Goal: Information Seeking & Learning: Learn about a topic

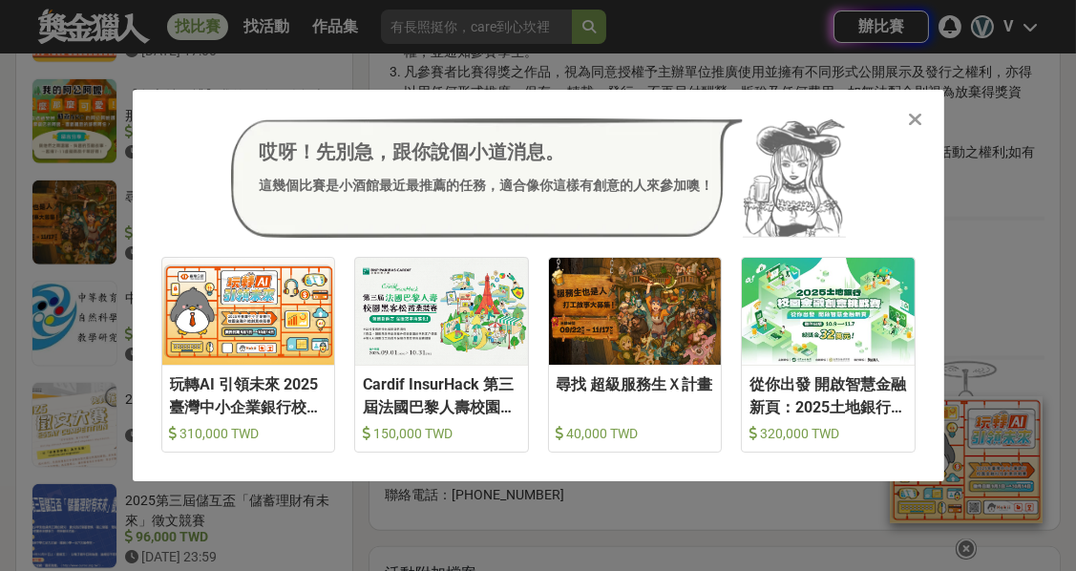
scroll to position [1096, 0]
click at [920, 113] on icon at bounding box center [915, 119] width 14 height 19
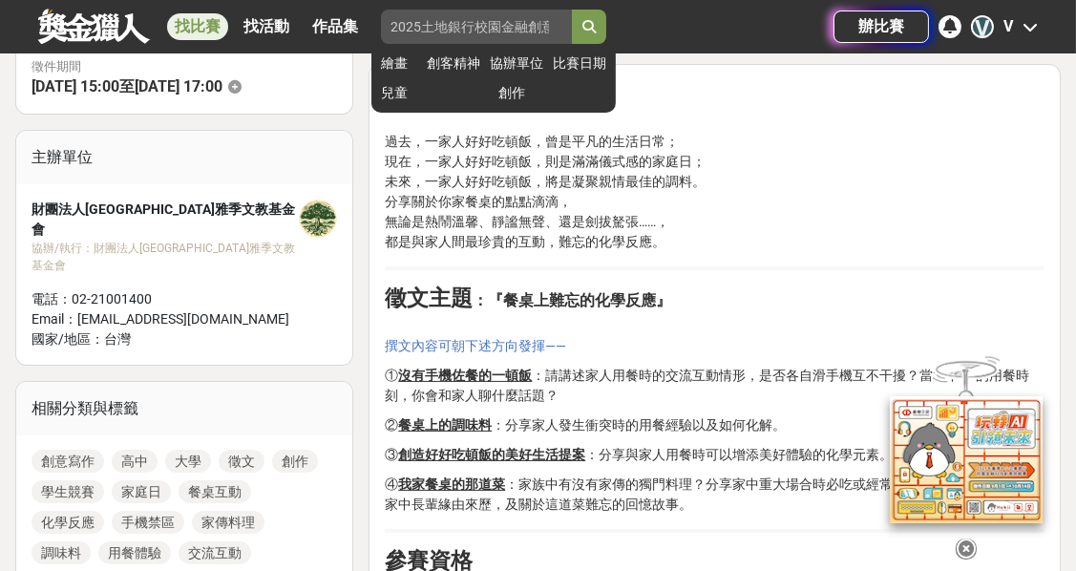
scroll to position [571, 0]
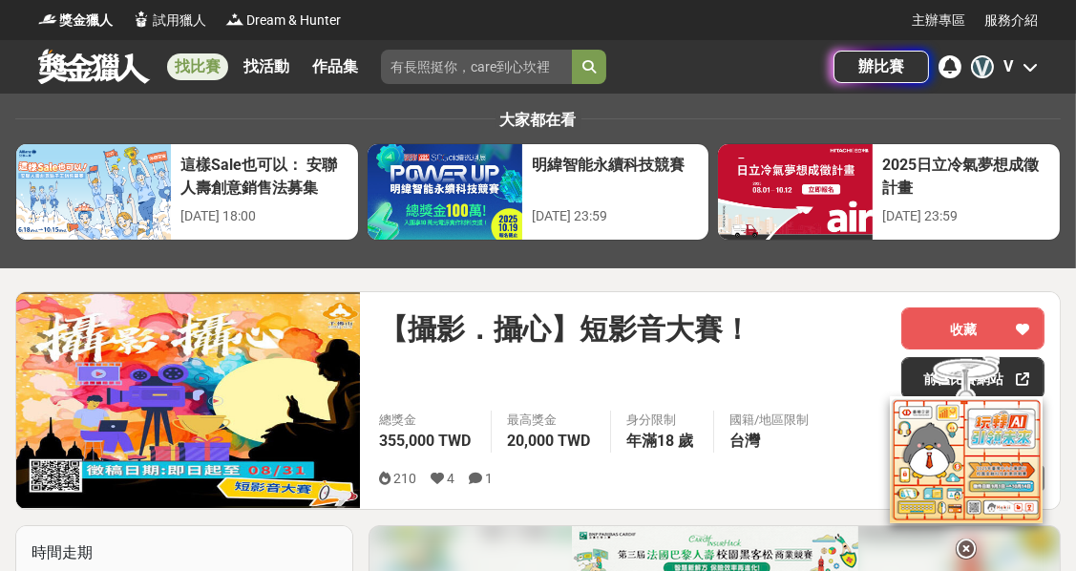
click at [1018, 66] on div "V V" at bounding box center [1004, 66] width 67 height 23
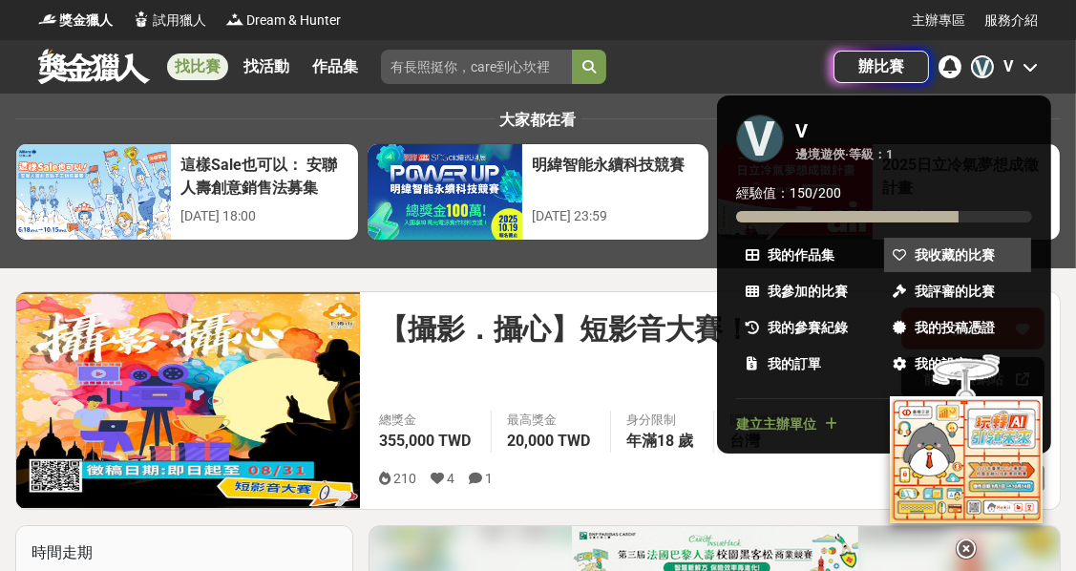
click at [932, 257] on span "我收藏的比賽" at bounding box center [955, 255] width 80 height 20
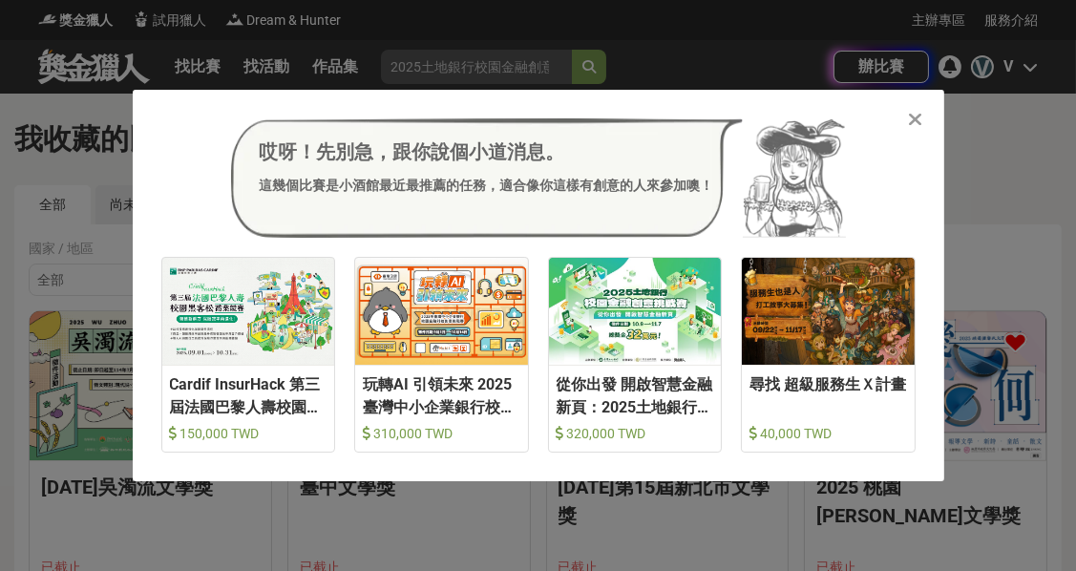
click at [936, 98] on div "哎呀！先別急，跟你說個小道消息。 這幾個比賽是小酒館最近最推薦的任務，適合像你這樣有創意的人來參加噢！ 收藏 Cardif InsurHack 第三屆法國巴黎…" at bounding box center [538, 286] width 811 height 392
click at [915, 120] on icon at bounding box center [915, 119] width 14 height 19
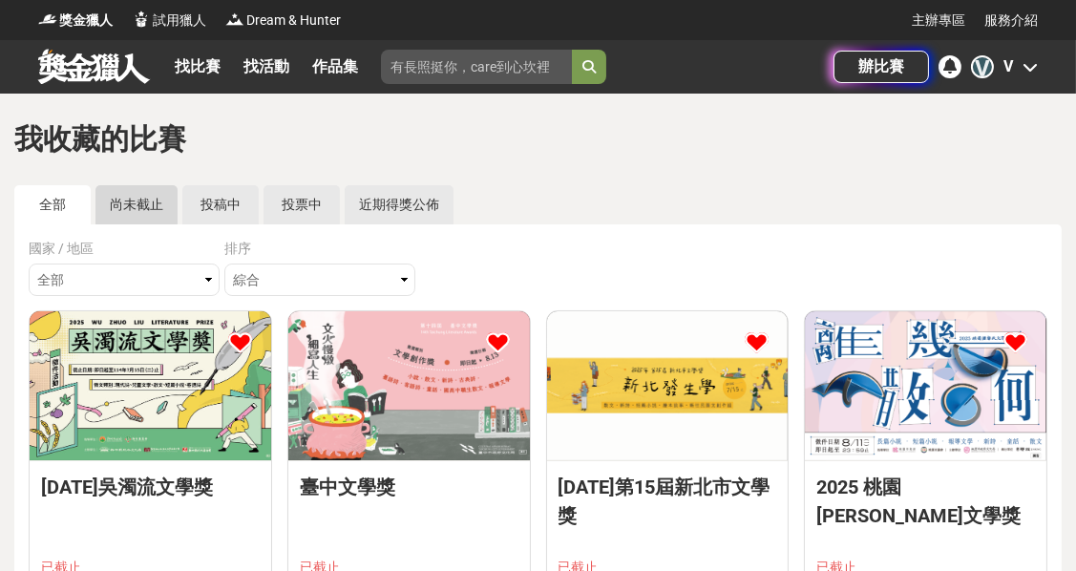
click at [162, 204] on link "尚未截止" at bounding box center [136, 204] width 82 height 39
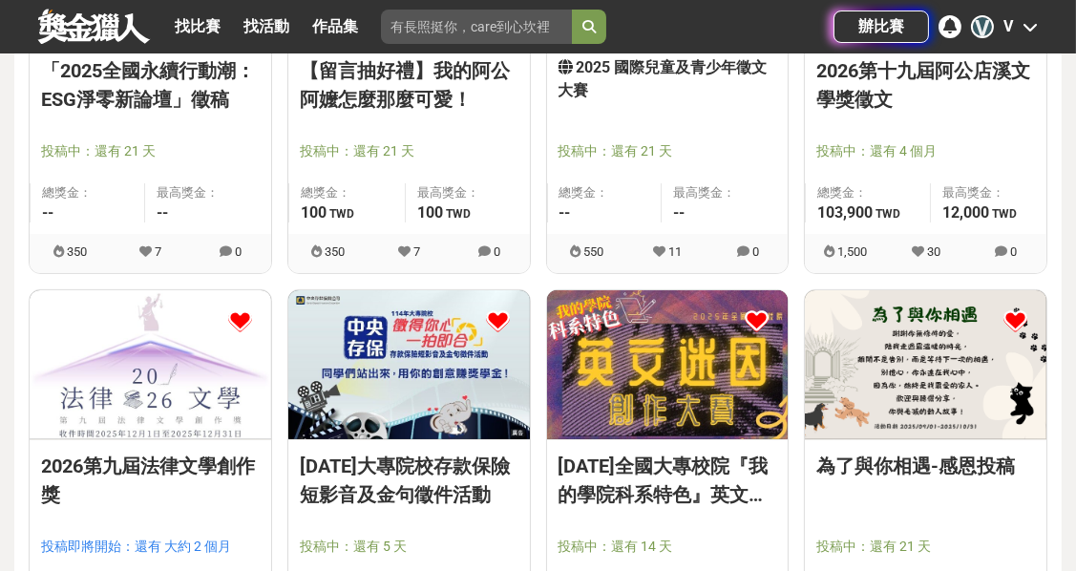
scroll to position [955, 0]
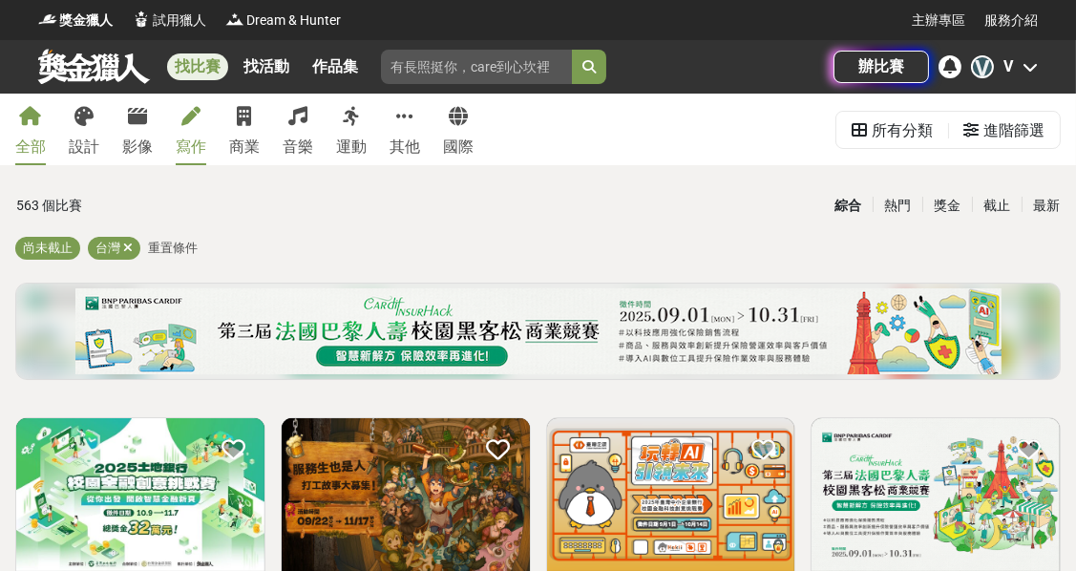
click at [179, 133] on link "寫作" at bounding box center [191, 130] width 31 height 72
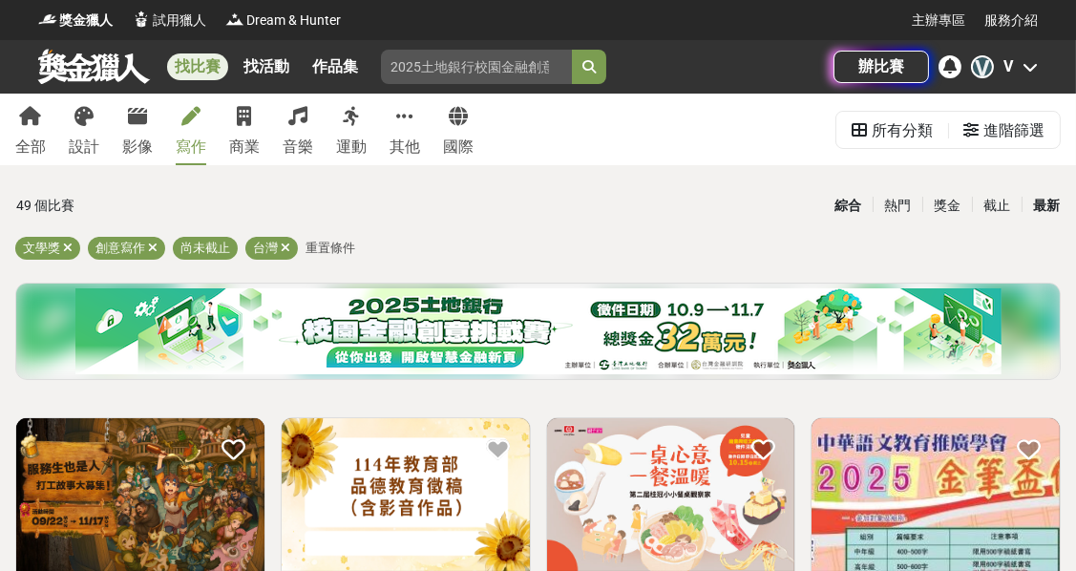
click at [1042, 203] on div "最新" at bounding box center [1046, 205] width 50 height 33
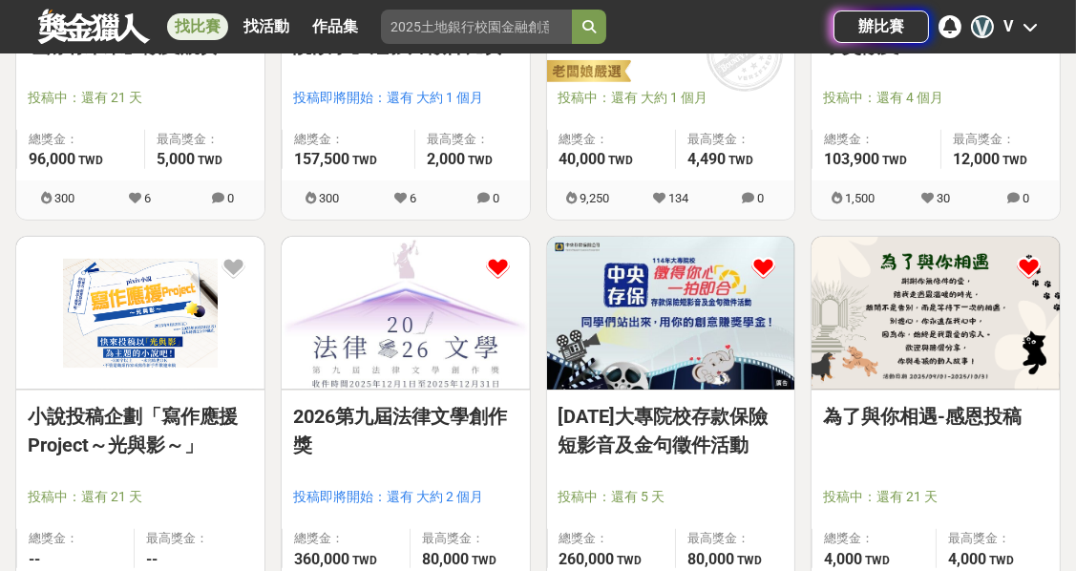
scroll to position [1463, 0]
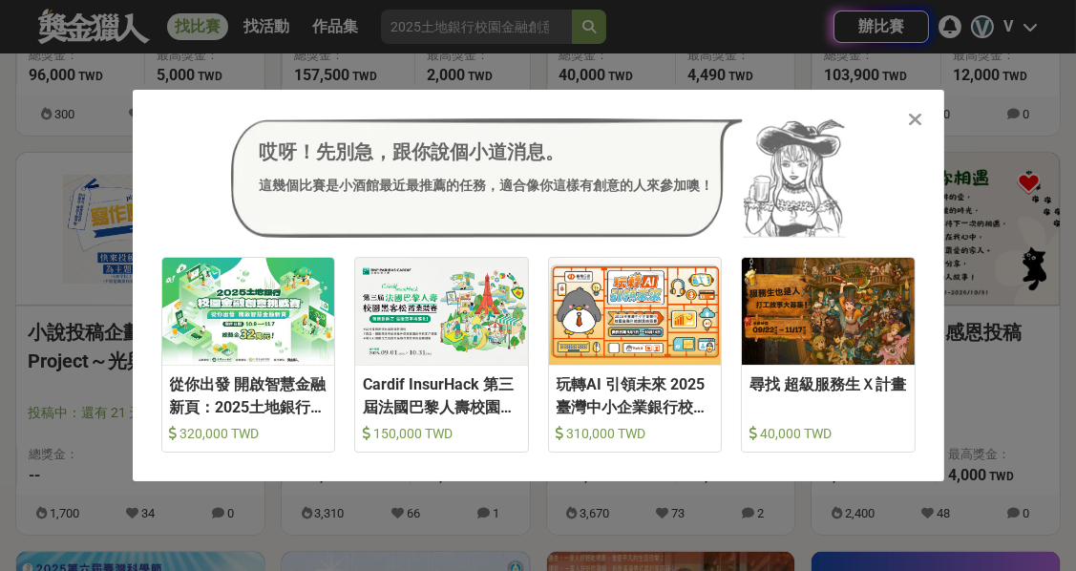
click at [908, 125] on icon at bounding box center [915, 119] width 14 height 19
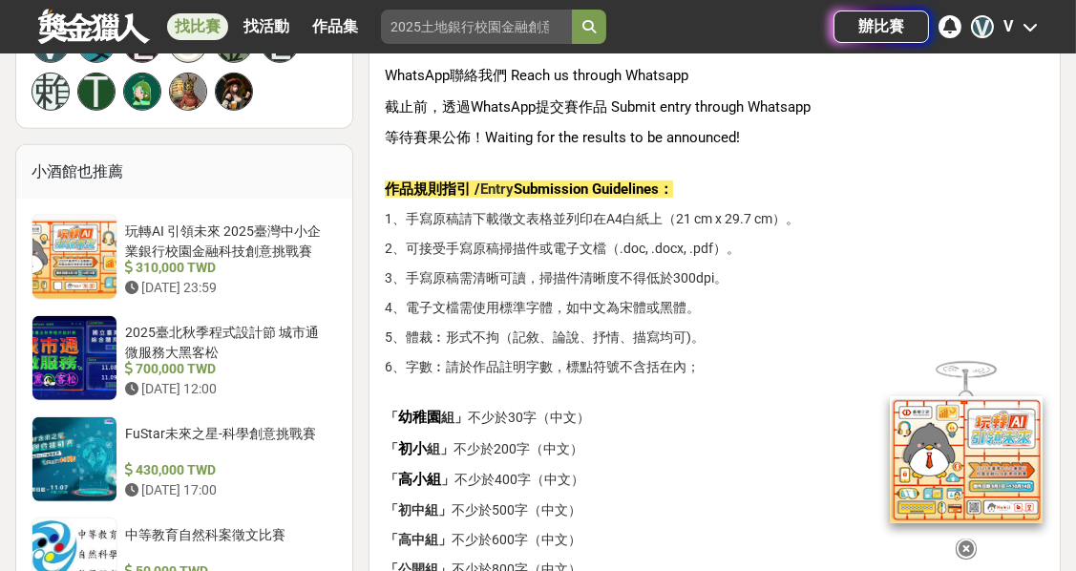
scroll to position [1463, 0]
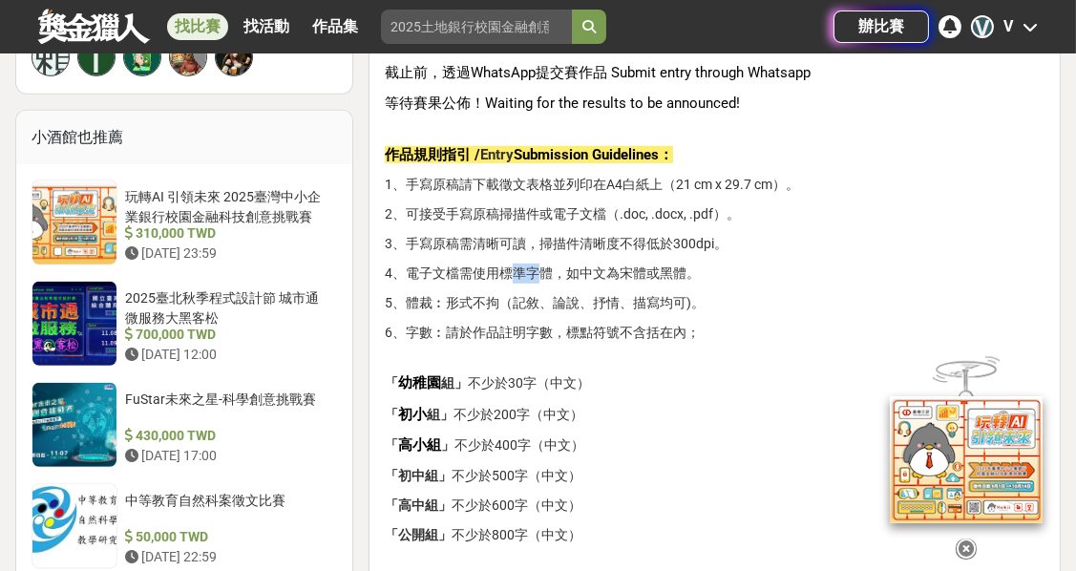
drag, startPoint x: 506, startPoint y: 286, endPoint x: 567, endPoint y: 286, distance: 61.1
type textarea "準字"
click at [542, 284] on p "4、電子文檔需使用標準字體，如中文為宋體或黑體。" at bounding box center [715, 273] width 660 height 20
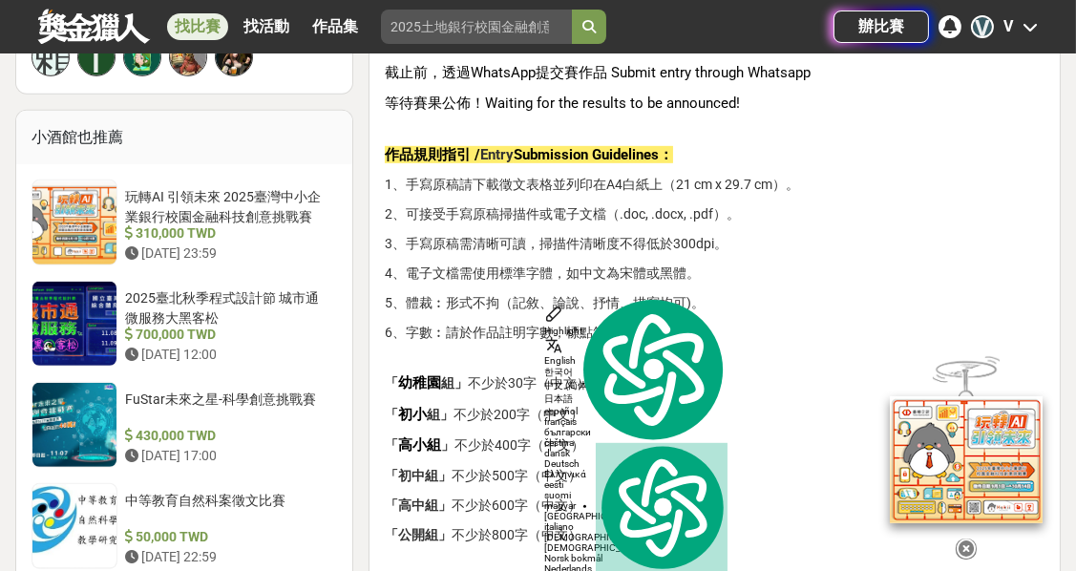
click at [632, 284] on p "4、電子文檔需使用標準字體，如中文為宋體或黑體。" at bounding box center [715, 273] width 660 height 20
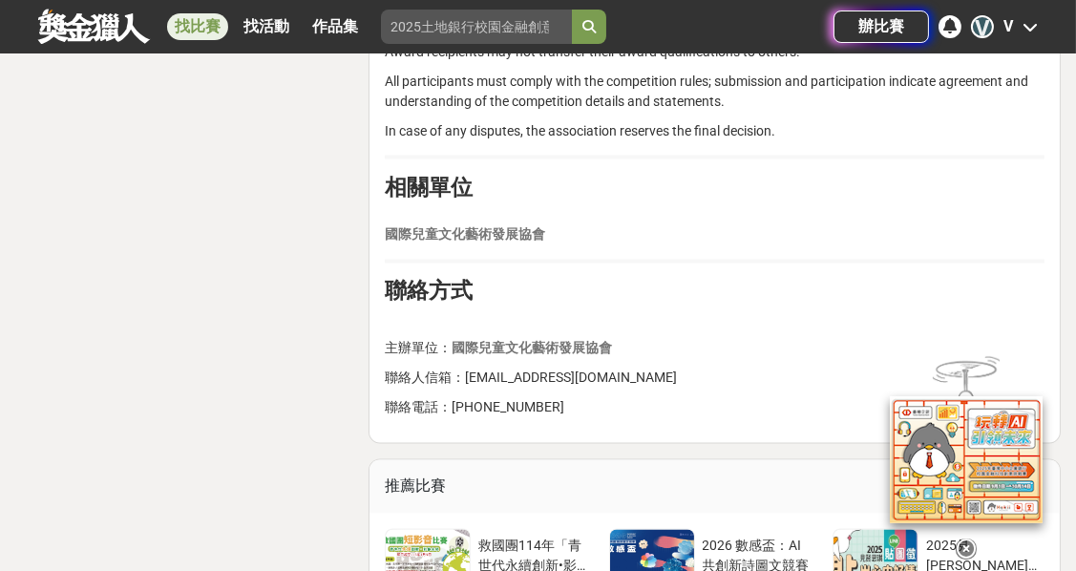
scroll to position [4900, 0]
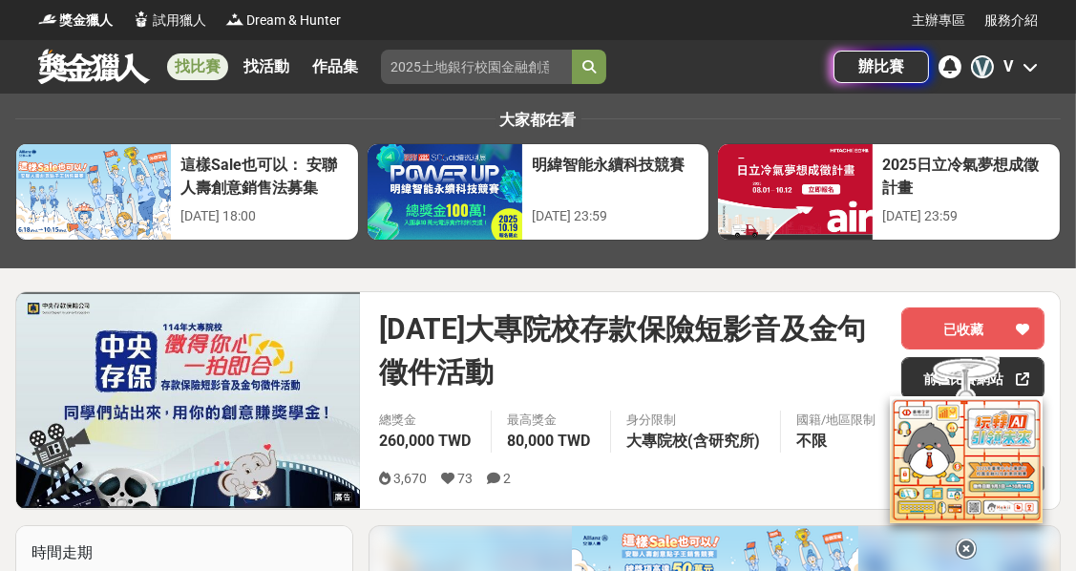
scroll to position [1096, 0]
